Goal: Information Seeking & Learning: Learn about a topic

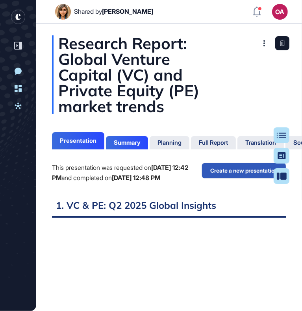
scroll to position [3, 0]
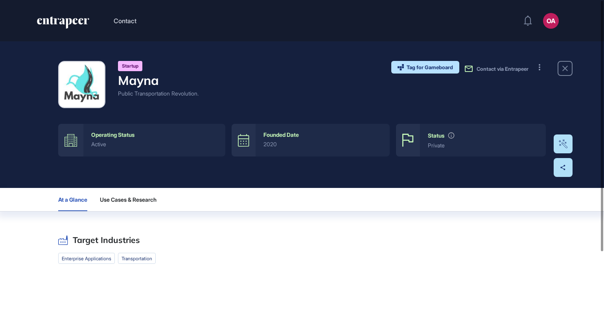
scroll to position [73, 0]
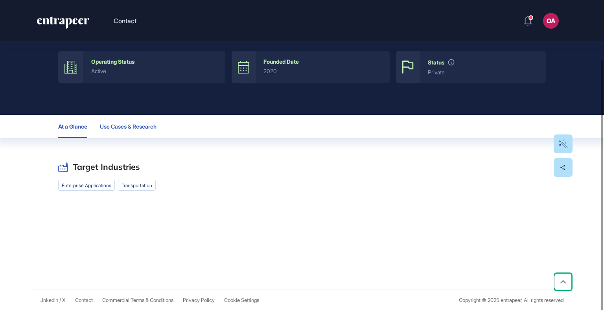
click at [131, 127] on span "Use Cases & Research" at bounding box center [128, 126] width 57 height 6
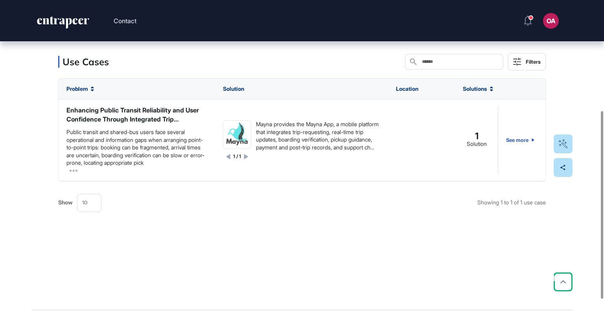
scroll to position [183, 0]
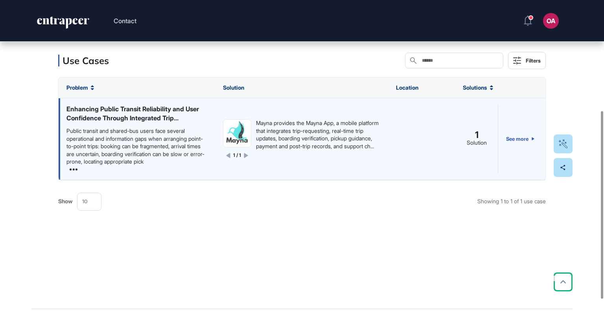
click at [74, 169] on icon at bounding box center [74, 169] width 8 height 2
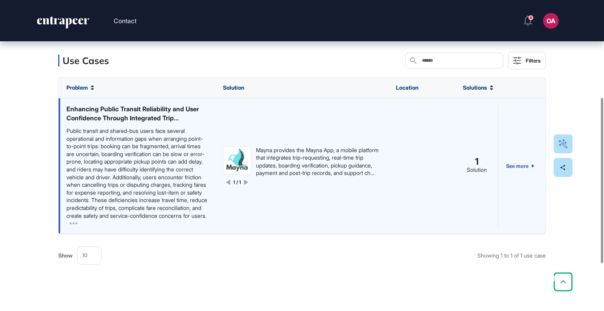
click at [170, 117] on div "Enhancing Public Transit Reliability and User Confidence Through Integrated Tri…" at bounding box center [136, 114] width 141 height 18
click at [189, 121] on div "Enhancing Public Transit Reliability and User Confidence Through Integrated Tri…" at bounding box center [136, 114] width 141 height 18
click at [248, 185] on icon at bounding box center [246, 182] width 4 height 5
click at [477, 166] on span "1" at bounding box center [477, 161] width 4 height 7
click at [515, 172] on link "See more" at bounding box center [520, 166] width 28 height 123
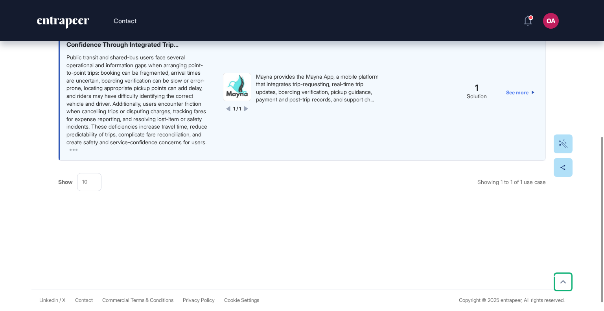
scroll to position [0, 0]
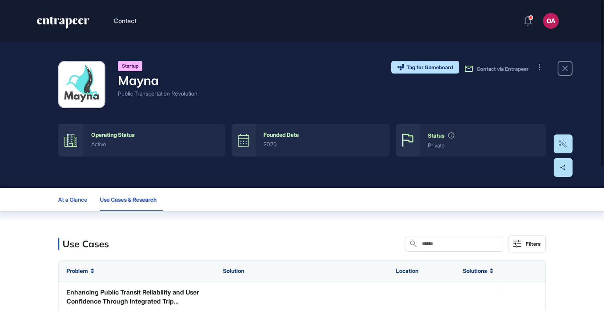
click at [81, 197] on span "At a Glance" at bounding box center [72, 200] width 29 height 6
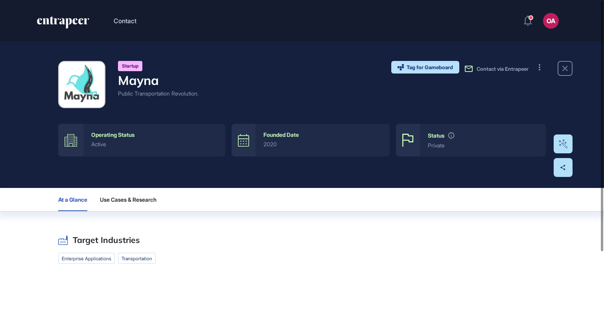
scroll to position [73, 0]
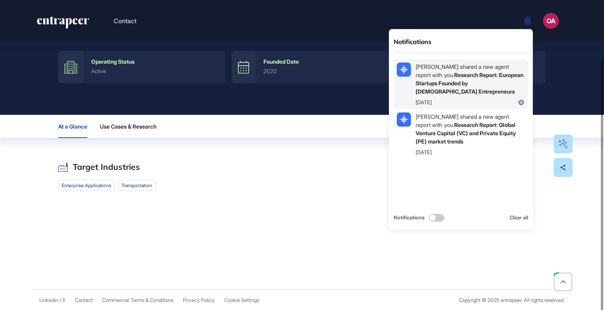
click at [476, 87] on div "Doğa Dilbilmez shared a new agent report with you: Research Report: European St…" at bounding box center [470, 79] width 109 height 33
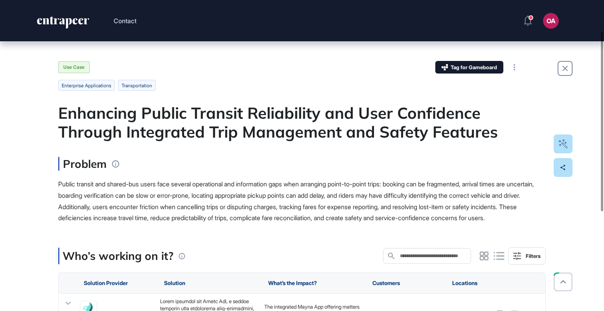
scroll to position [63, 0]
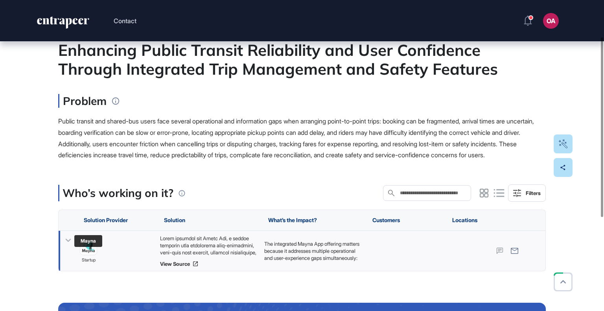
click at [87, 255] on img at bounding box center [88, 246] width 17 height 17
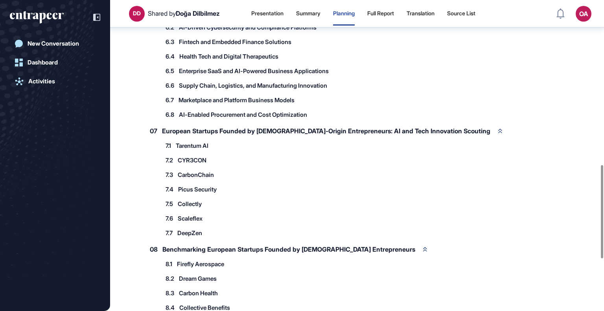
scroll to position [552, 0]
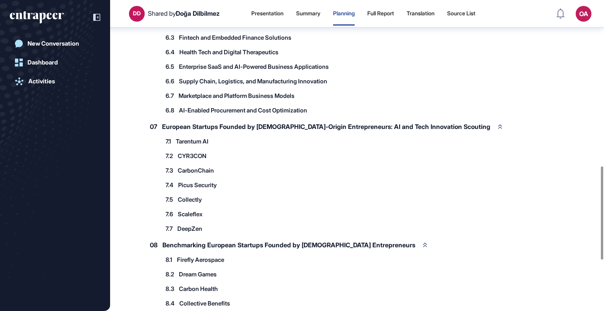
click at [191, 138] on span "Tarentum AI" at bounding box center [192, 141] width 33 height 6
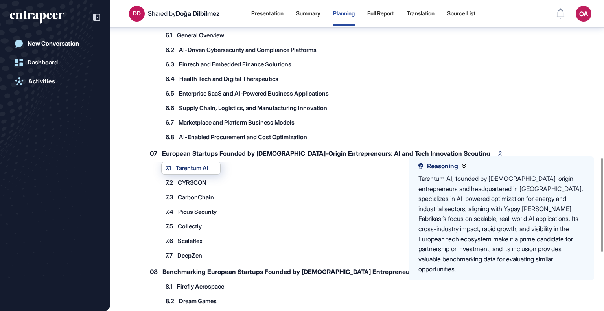
scroll to position [522, 0]
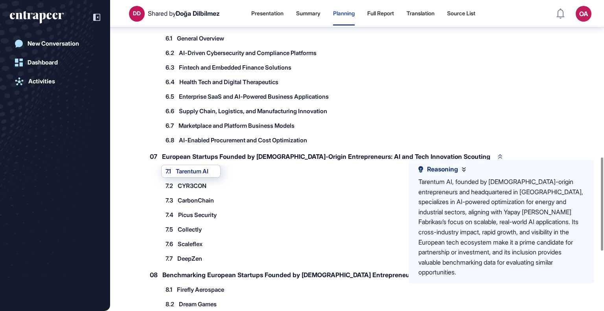
click at [130, 189] on div "Research Report: European Startups Founded by [DEMOGRAPHIC_DATA] Entrepreneurs …" at bounding box center [357, 0] width 494 height 967
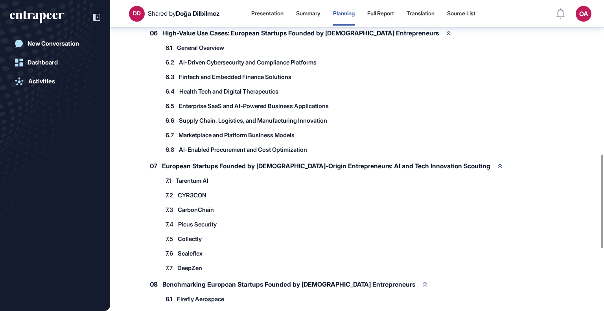
scroll to position [513, 0]
